Goal: Transaction & Acquisition: Purchase product/service

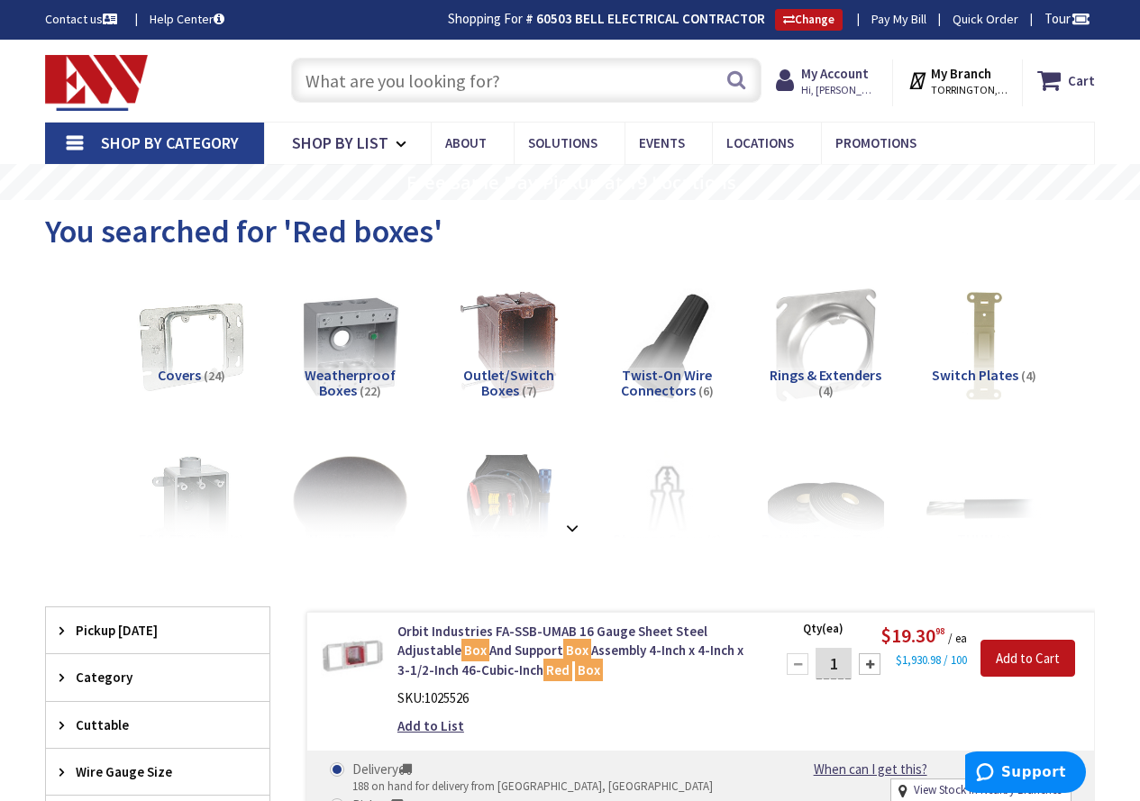
click at [587, 79] on input "text" at bounding box center [526, 80] width 471 height 45
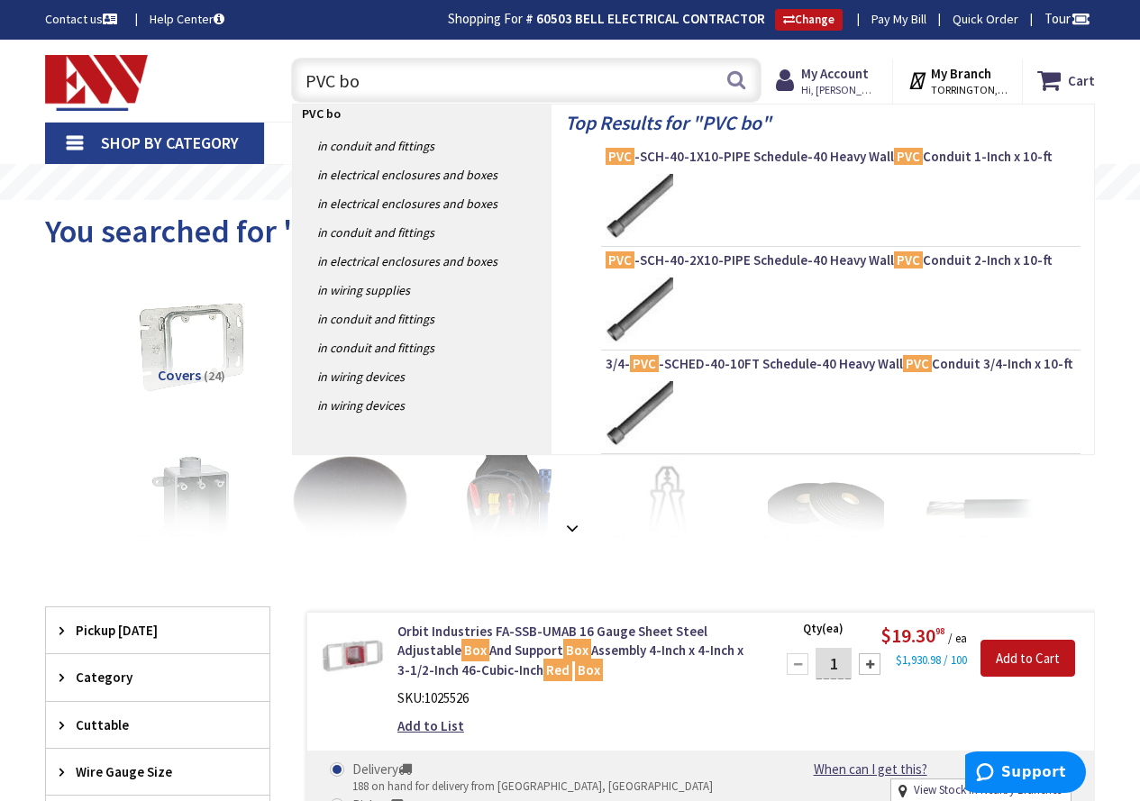
type input "PVC box"
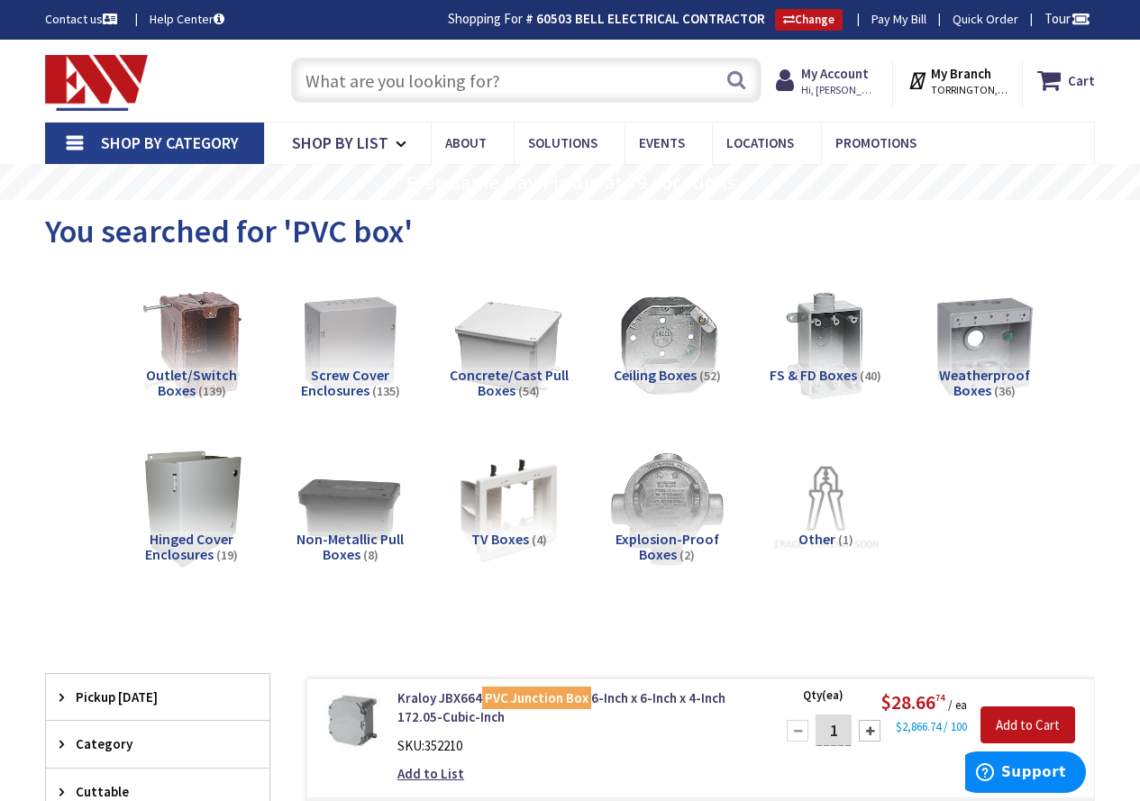
paste input "627503"
type input "627503"
click at [729, 76] on button "Search" at bounding box center [736, 79] width 23 height 41
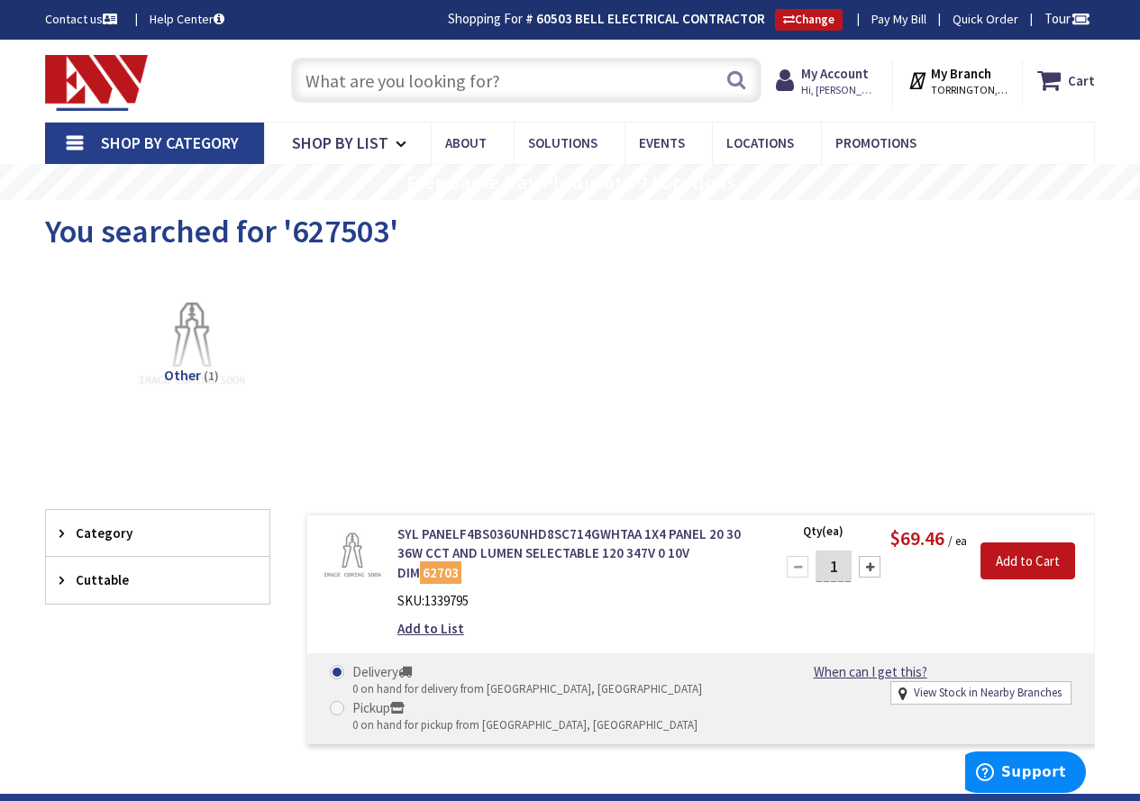
paste input "5133167"
type input "5133167"
click at [740, 85] on button "Search" at bounding box center [736, 79] width 23 height 41
